Goal: Task Accomplishment & Management: Use online tool/utility

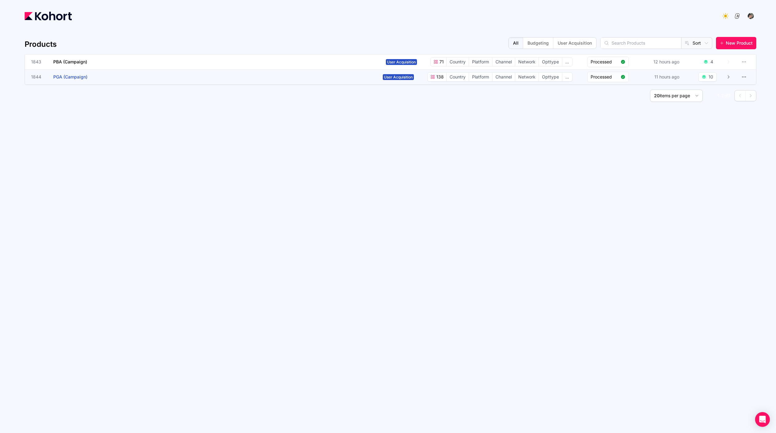
click at [175, 79] on app-overlay-popup "1844 PGA (Campaign)" at bounding box center [205, 77] width 349 height 15
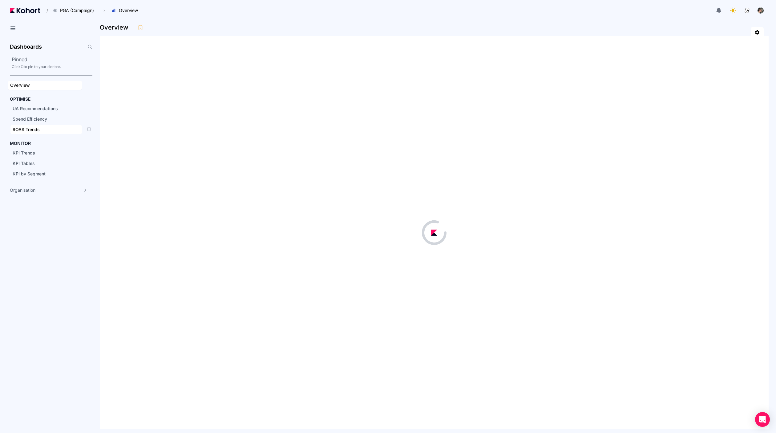
click at [34, 131] on span "ROAS Trends" at bounding box center [26, 129] width 27 height 5
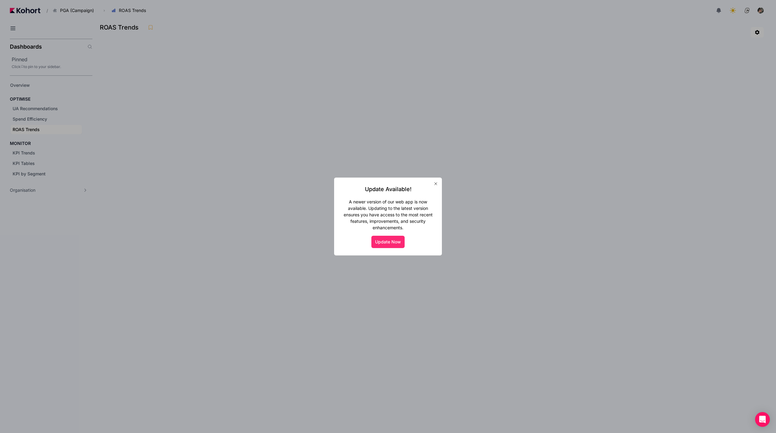
click at [373, 246] on button "Update Now" at bounding box center [387, 242] width 33 height 12
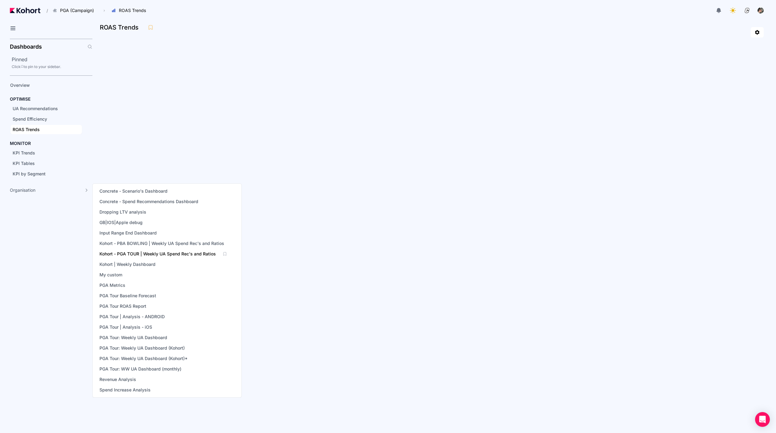
click at [180, 252] on span "Kohort - PGA TOUR | Weekly UA Spend Rec's and Ratios" at bounding box center [157, 254] width 116 height 6
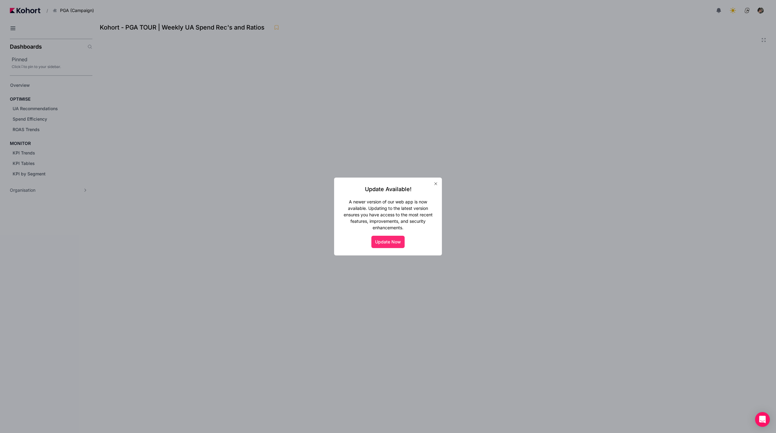
click at [389, 242] on button "Update Now" at bounding box center [387, 242] width 33 height 12
